Goal: Transaction & Acquisition: Purchase product/service

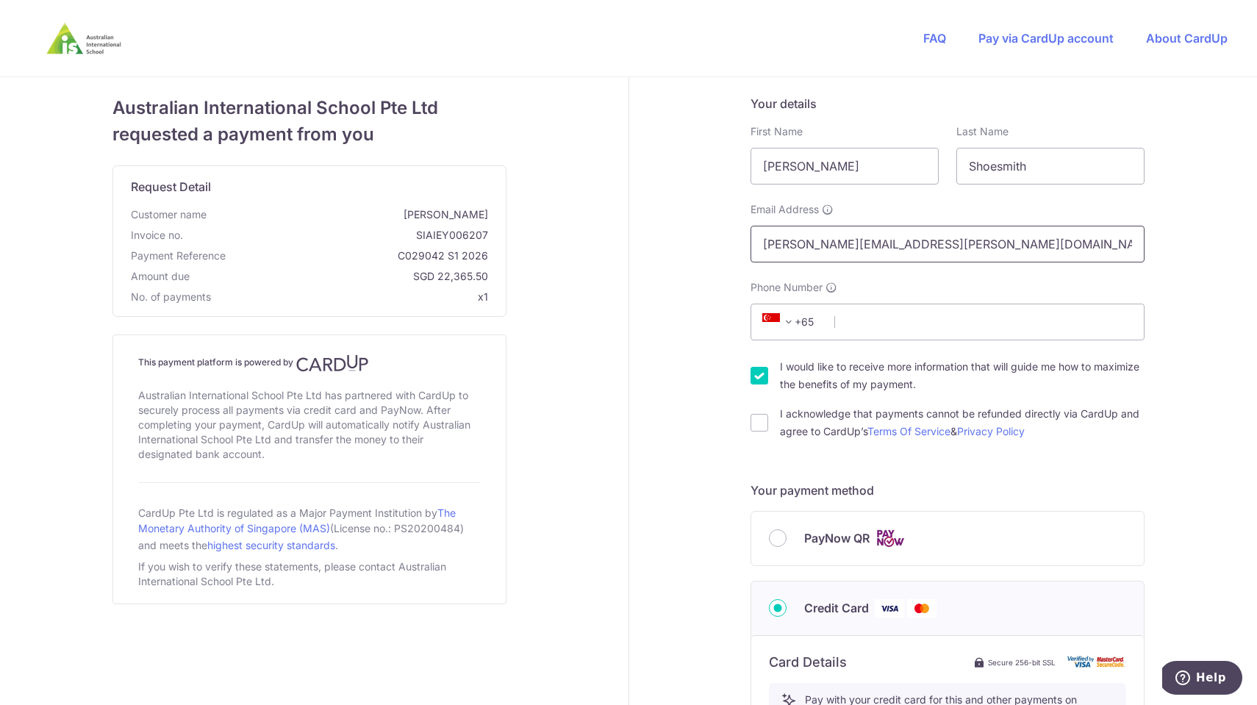
type input "[PERSON_NAME][EMAIL_ADDRESS][PERSON_NAME][DOMAIN_NAME]"
click at [1218, 227] on div "Your details First Name [PERSON_NAME] Last Name [PERSON_NAME] Email Address [PE…" at bounding box center [947, 668] width 637 height 1183
type input "96127439"
click at [1220, 314] on div "Your details First Name [PERSON_NAME] Last Name [PERSON_NAME] Email Address [PE…" at bounding box center [947, 668] width 637 height 1183
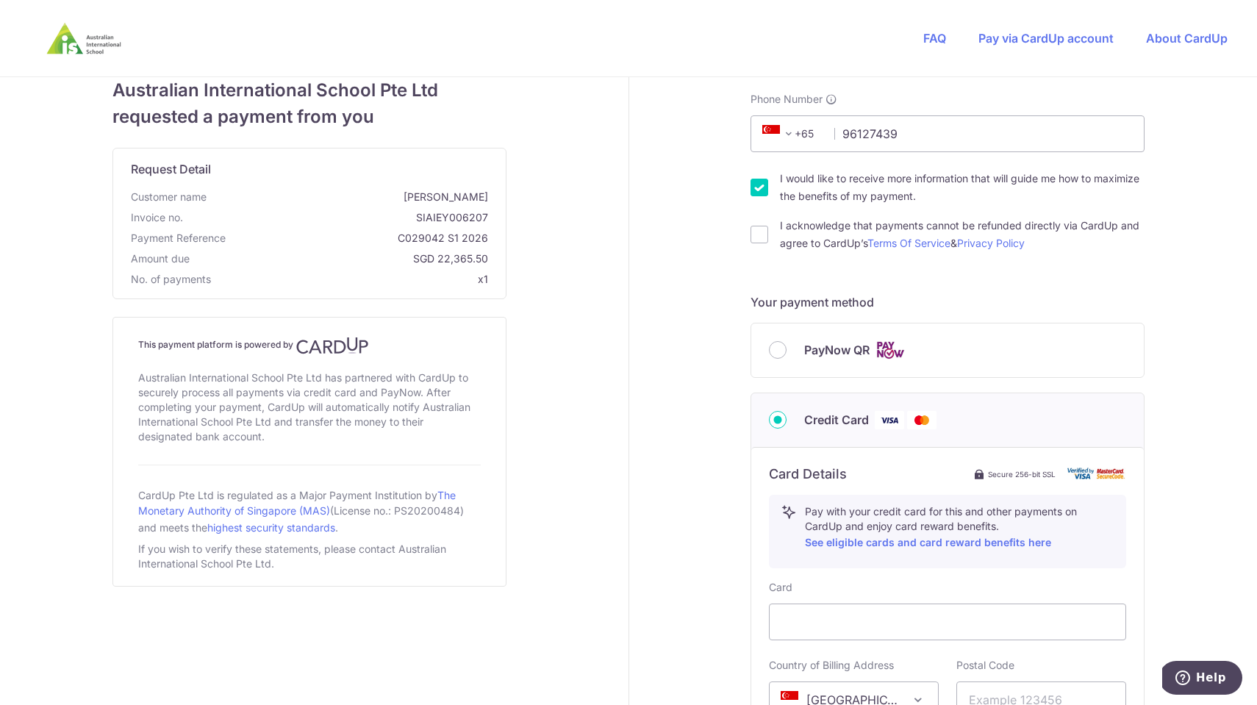
scroll to position [207, 0]
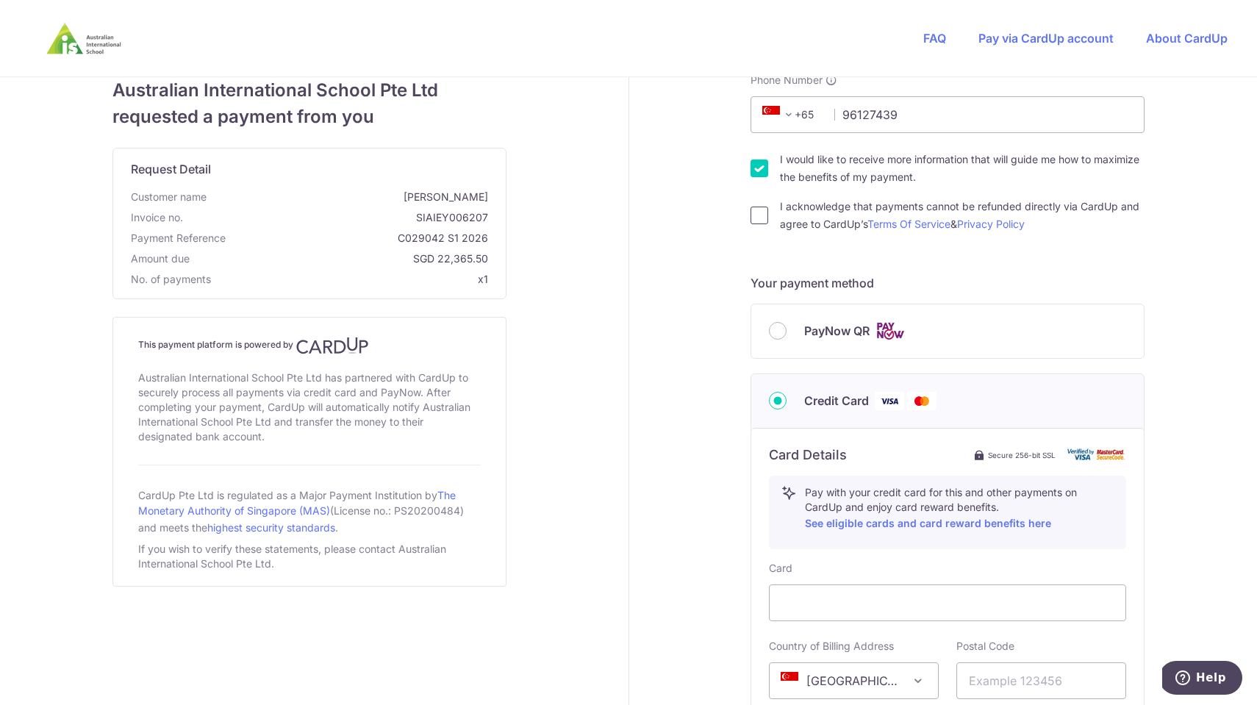
click at [757, 208] on input "I acknowledge that payments cannot be refunded directly via CardUp and agree to…" at bounding box center [760, 216] width 18 height 18
checkbox input "true"
click at [757, 172] on input "I would like to receive more information that will guide me how to maximize the…" at bounding box center [760, 169] width 18 height 18
checkbox input "false"
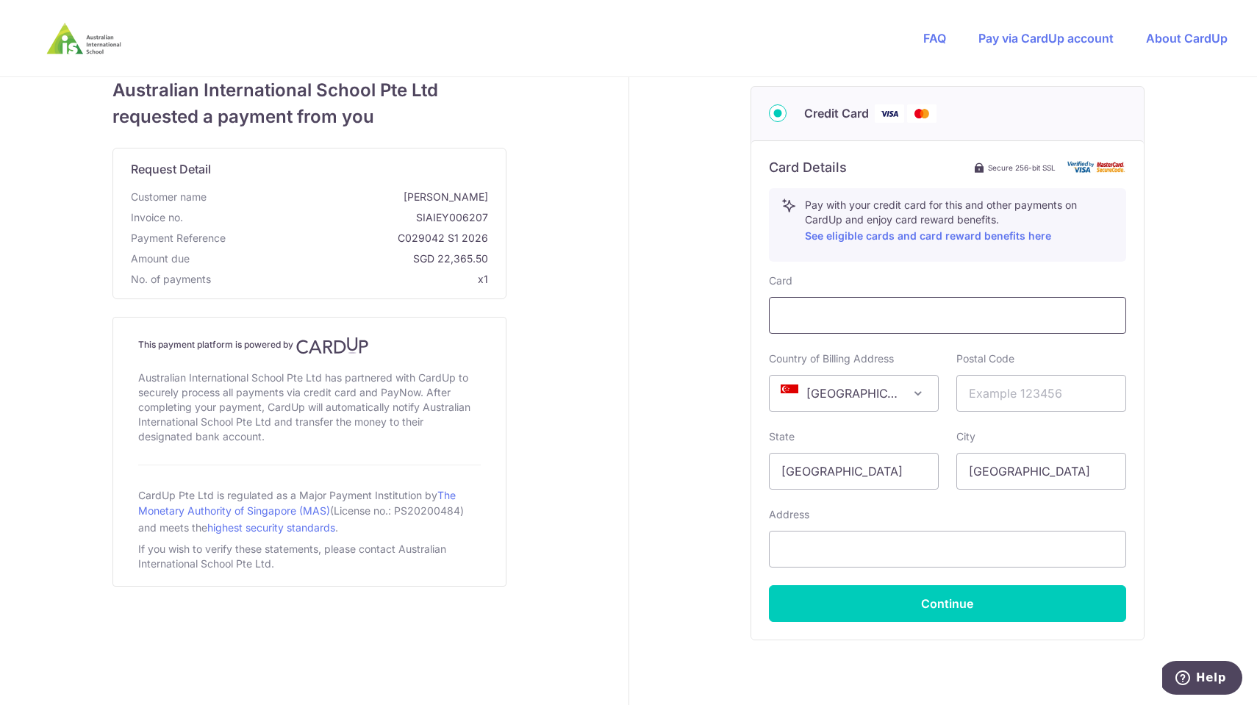
scroll to position [495, 0]
click at [861, 303] on div at bounding box center [947, 314] width 357 height 37
type input "544917"
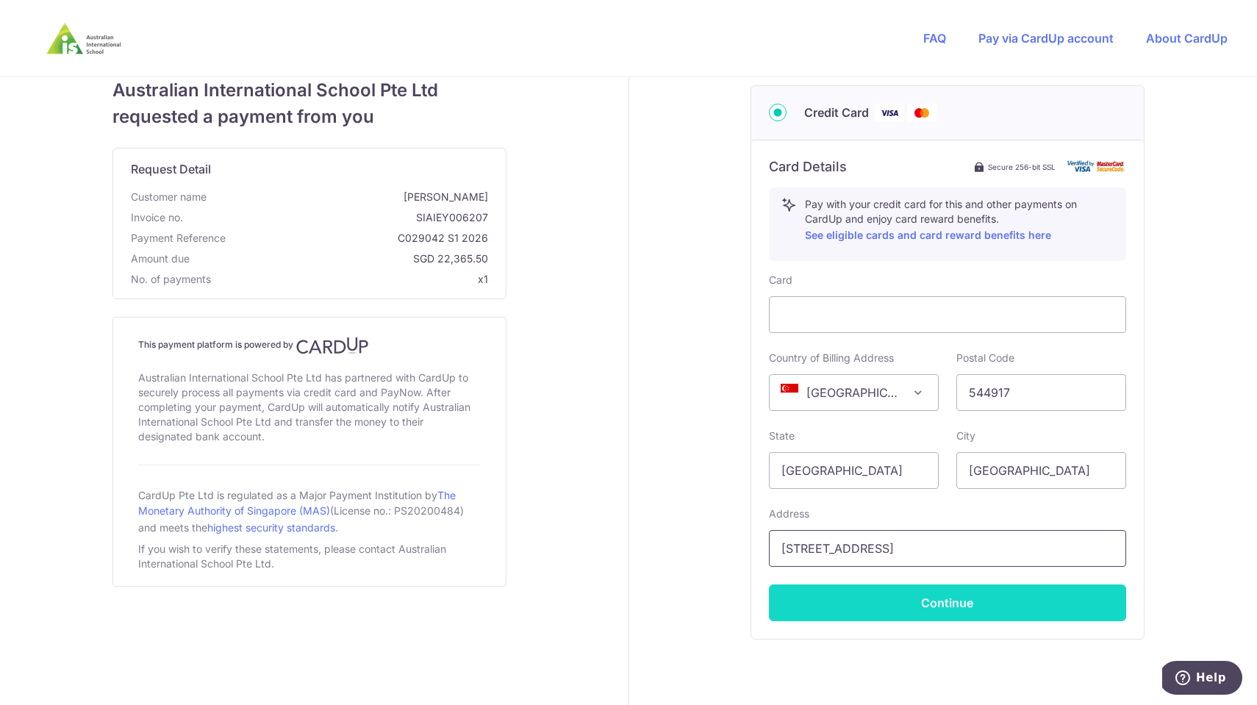
type input "[STREET_ADDRESS]"
click at [953, 604] on button "Continue" at bounding box center [947, 602] width 357 height 37
type input "**** 2568"
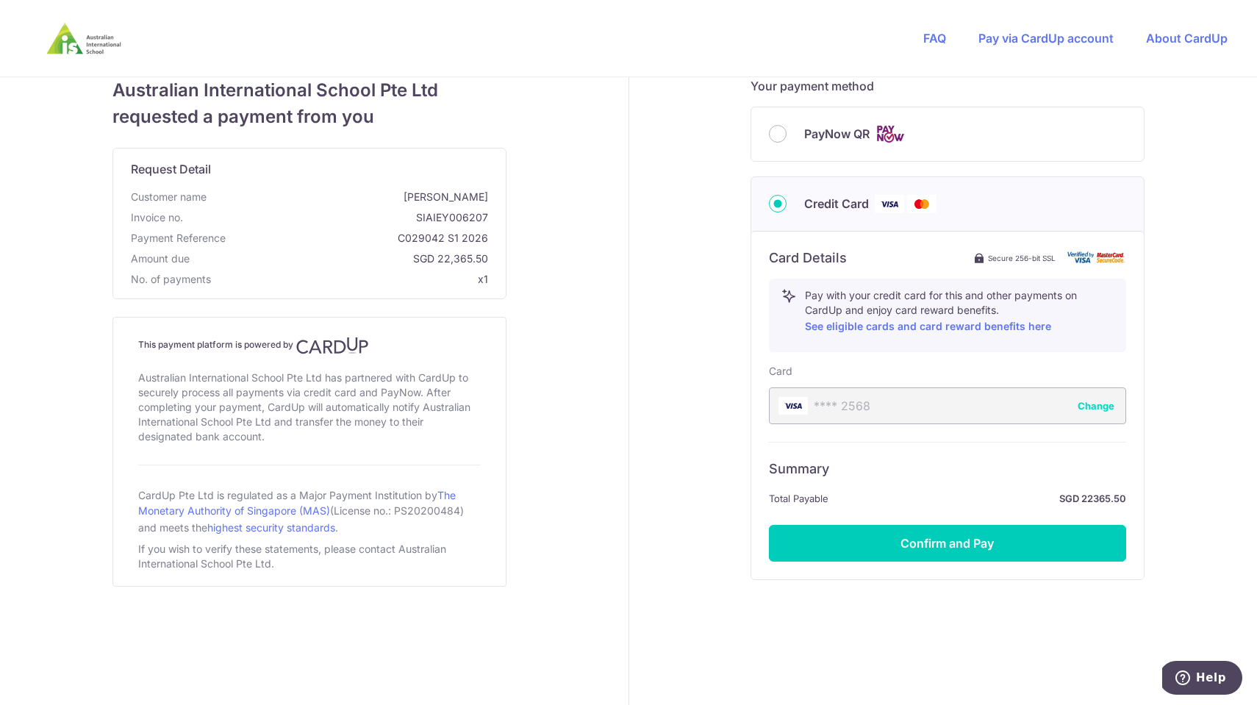
scroll to position [404, 0]
click at [1087, 501] on strong "SGD 22365.50" at bounding box center [980, 499] width 292 height 18
copy strong "22365.50"
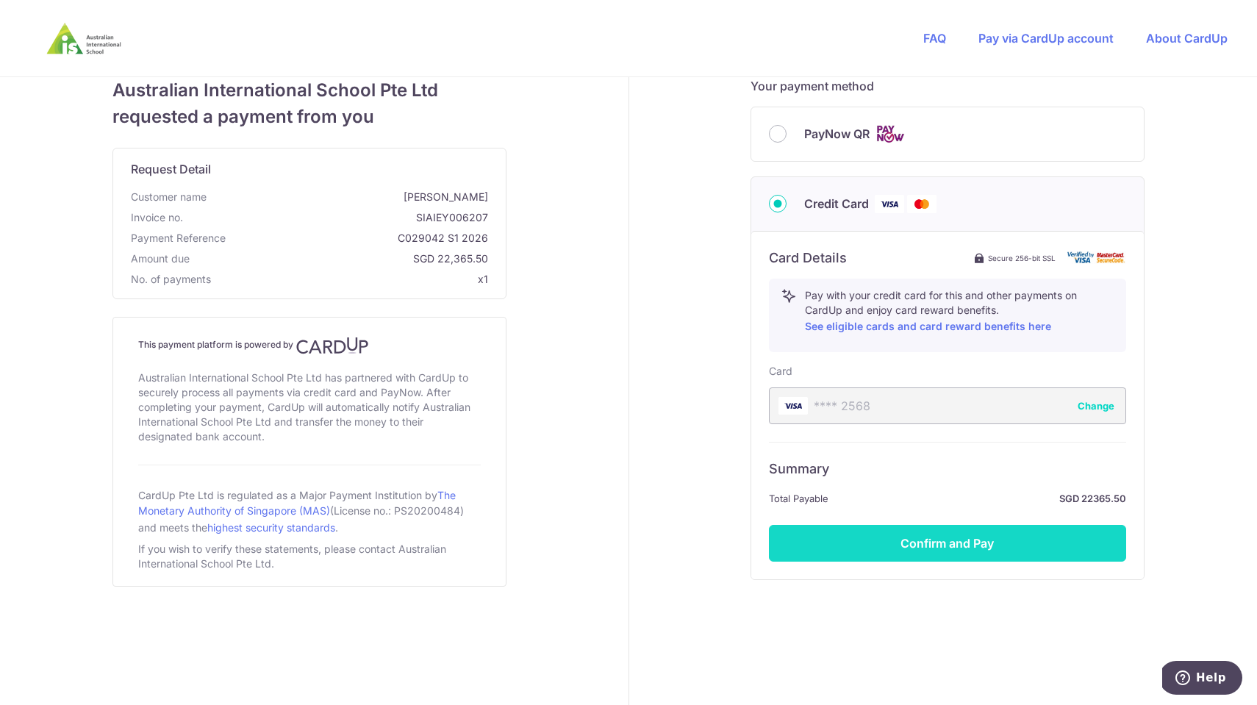
click at [900, 548] on button "Confirm and Pay" at bounding box center [947, 543] width 357 height 37
